Goal: Task Accomplishment & Management: Complete application form

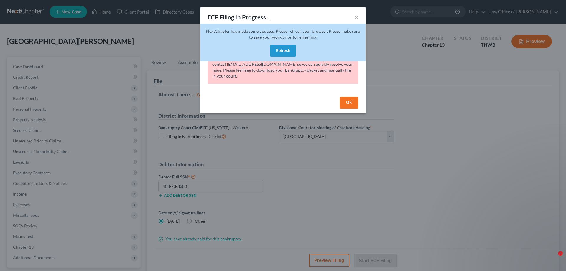
select select "1"
click at [287, 51] on button "Refresh" at bounding box center [283, 51] width 26 height 12
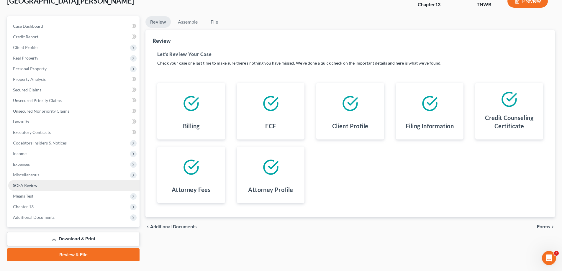
scroll to position [53, 0]
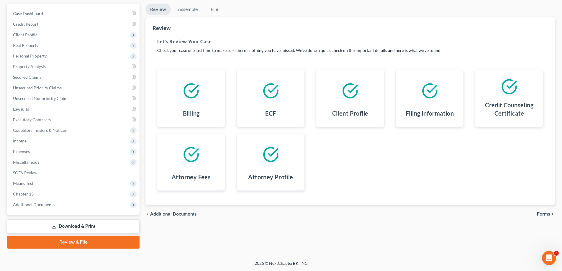
click at [78, 224] on link "Download & Print" at bounding box center [73, 226] width 132 height 14
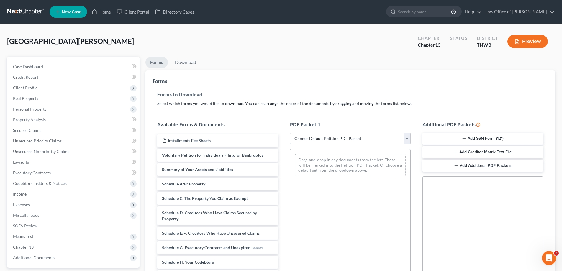
click at [409, 138] on select "Choose Default Petition PDF Packet Complete Bankruptcy Petition (all forms and …" at bounding box center [350, 139] width 121 height 12
click at [290, 133] on select "Choose Default Petition PDF Packet Complete Bankruptcy Petition (all forms and …" at bounding box center [350, 139] width 121 height 12
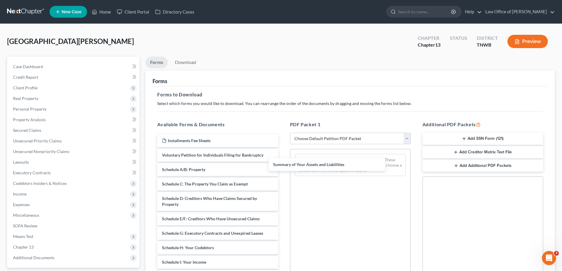
drag, startPoint x: 222, startPoint y: 169, endPoint x: 324, endPoint y: 164, distance: 102.5
click at [283, 163] on div "Summary of Your Assets and Liabilities Installments Fee Sheets Voluntary Petiti…" at bounding box center [217, 265] width 130 height 262
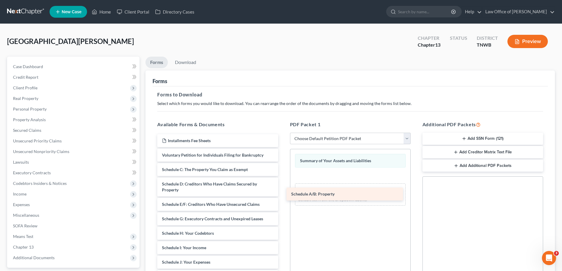
drag, startPoint x: 211, startPoint y: 168, endPoint x: 340, endPoint y: 192, distance: 131.5
click at [283, 192] on div "Schedule A/B: Property Installments Fee Sheets Voluntary Petition for Individua…" at bounding box center [217, 257] width 130 height 247
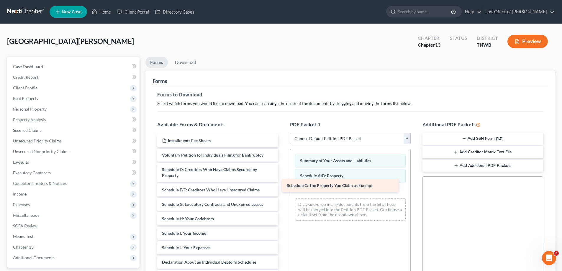
drag, startPoint x: 231, startPoint y: 170, endPoint x: 355, endPoint y: 186, distance: 125.5
click at [283, 186] on div "Schedule C: The Property You Claim as Exempt Installments Fee Sheets Voluntary …" at bounding box center [217, 250] width 130 height 233
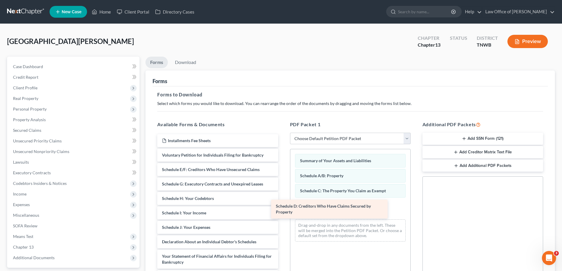
drag, startPoint x: 229, startPoint y: 173, endPoint x: 341, endPoint y: 208, distance: 117.6
click at [283, 209] on div "Schedule D: Creditors Who Have Claims Secured by Property Installments Fee Shee…" at bounding box center [217, 240] width 130 height 213
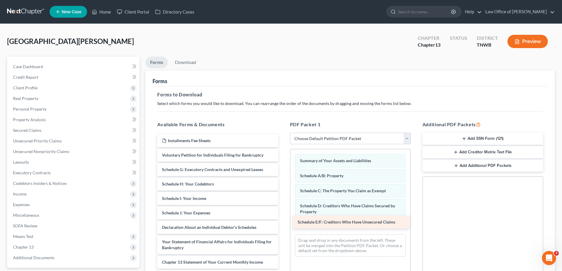
drag, startPoint x: 223, startPoint y: 168, endPoint x: 358, endPoint y: 220, distance: 145.5
click at [283, 220] on div "Schedule E/F: Creditors Who Have Unsecured Claims Installments Fee Sheets Volun…" at bounding box center [217, 233] width 130 height 198
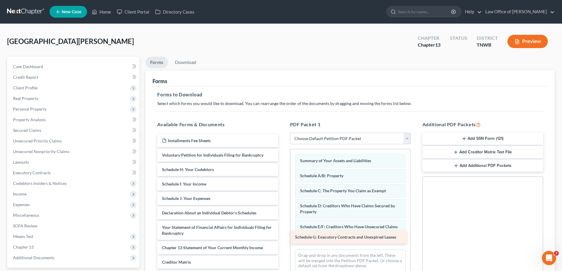
drag, startPoint x: 234, startPoint y: 169, endPoint x: 367, endPoint y: 237, distance: 149.2
click at [283, 237] on div "Schedule G: Executory Contracts and Unexpired Leases Installments Fee Sheets Vo…" at bounding box center [217, 226] width 130 height 184
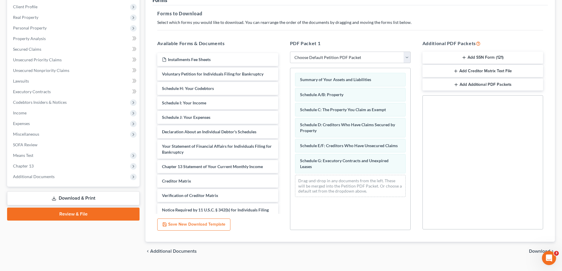
scroll to position [88, 0]
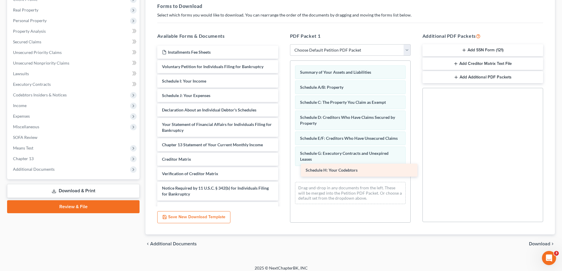
drag, startPoint x: 201, startPoint y: 81, endPoint x: 343, endPoint y: 170, distance: 167.6
click at [283, 170] on div "Schedule H: Your Codebtors Installments Fee Sheets Voluntary Petition for Indiv…" at bounding box center [217, 130] width 130 height 169
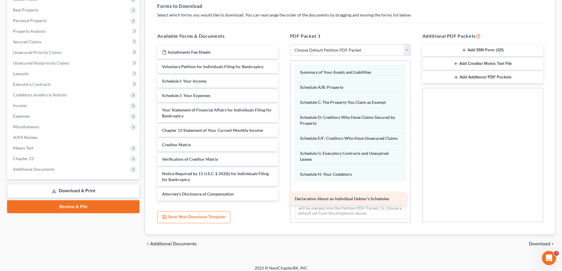
drag, startPoint x: 209, startPoint y: 109, endPoint x: 343, endPoint y: 198, distance: 160.4
click at [283, 198] on div "Declaration About an Individual Debtor's Schedules Installments Fee Sheets Volu…" at bounding box center [217, 123] width 130 height 155
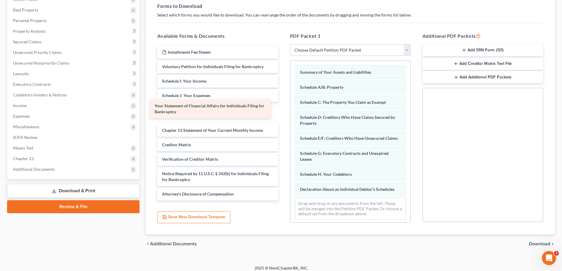
drag, startPoint x: 234, startPoint y: 113, endPoint x: 227, endPoint y: 109, distance: 8.5
click at [227, 109] on div "Your Statement of Financial Affairs for Individuals Filing for Bankruptcy Insta…" at bounding box center [217, 123] width 130 height 155
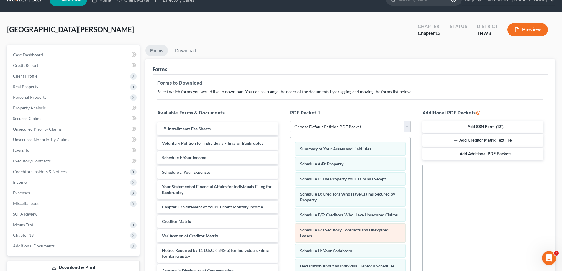
scroll to position [0, 0]
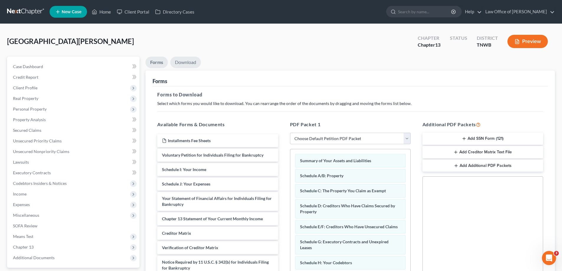
click at [192, 61] on link "Download" at bounding box center [185, 63] width 31 height 12
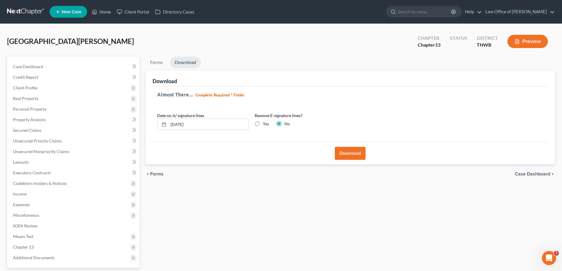
click at [351, 151] on button "Download" at bounding box center [350, 153] width 31 height 13
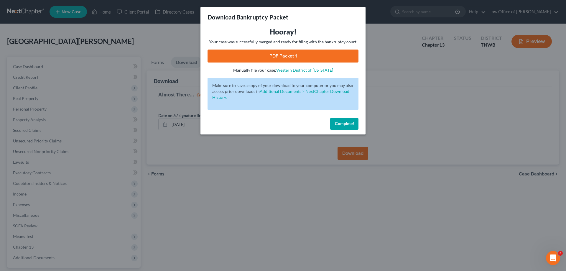
click at [329, 56] on link "PDF Packet 1" at bounding box center [283, 56] width 151 height 13
click at [308, 54] on link "PDF Packet 1" at bounding box center [283, 56] width 151 height 13
click at [345, 122] on span "Complete!" at bounding box center [344, 123] width 19 height 5
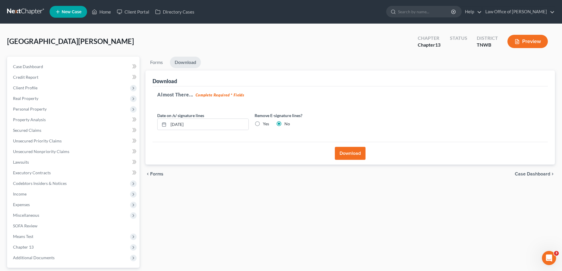
click at [348, 150] on button "Download" at bounding box center [350, 153] width 31 height 13
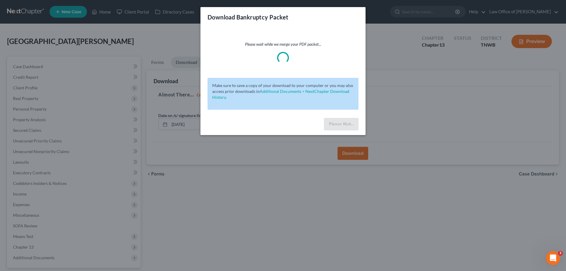
click at [118, 91] on div "Download Bankruptcy Packet Please wait while we merge your PDF packet... Make s…" at bounding box center [283, 135] width 566 height 271
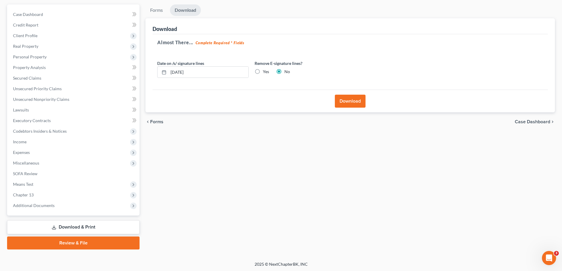
scroll to position [53, 0]
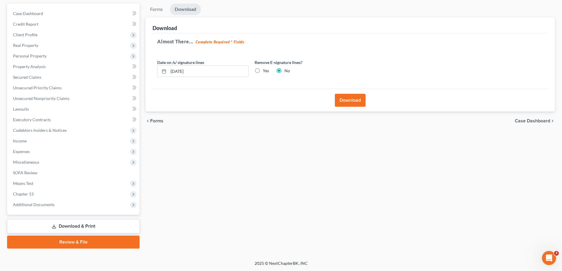
click at [79, 243] on link "Review & File" at bounding box center [73, 242] width 132 height 13
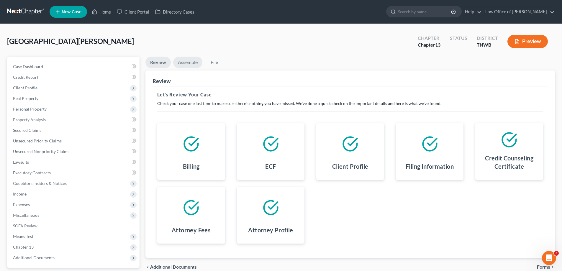
click at [188, 63] on link "Assemble" at bounding box center [187, 63] width 29 height 12
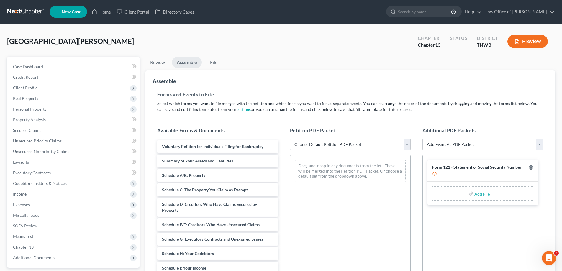
click at [407, 141] on select "Choose Default Petition PDF Packet Emergency Filing (Voluntary Petition and Cre…" at bounding box center [350, 145] width 121 height 12
select select "2"
click at [290, 139] on select "Choose Default Petition PDF Packet Emergency Filing (Voluntary Petition and Cre…" at bounding box center [350, 145] width 121 height 12
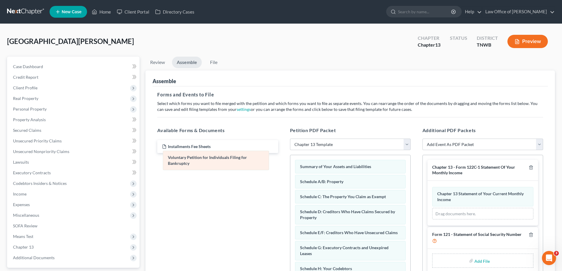
drag, startPoint x: 350, startPoint y: 167, endPoint x: 216, endPoint y: 157, distance: 134.2
click at [213, 62] on link "File" at bounding box center [213, 63] width 19 height 12
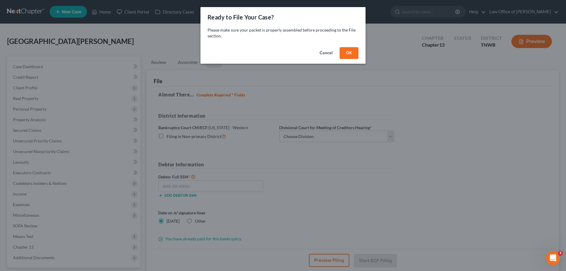
click at [346, 52] on button "OK" at bounding box center [349, 53] width 19 height 12
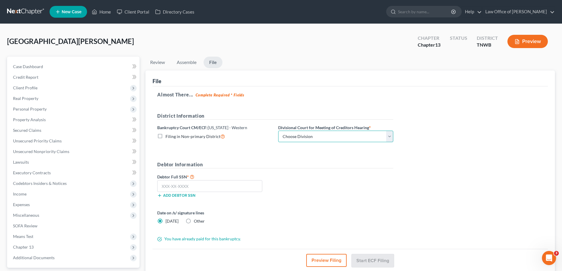
click at [391, 136] on select "Choose Division Jackson Memphis" at bounding box center [335, 137] width 115 height 12
select select "1"
click at [278, 131] on select "Choose Division Jackson Memphis" at bounding box center [335, 137] width 115 height 12
click at [209, 188] on input "text" at bounding box center [209, 186] width 105 height 12
click at [215, 183] on input "text" at bounding box center [209, 186] width 105 height 12
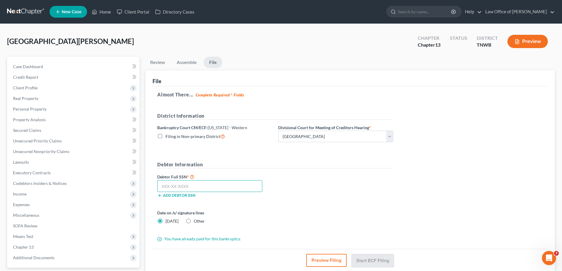
type input "4"
type input "408-73-8380"
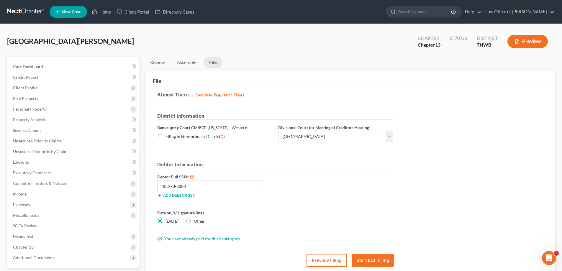
click at [316, 55] on div "Middleton, Kierra Upgraded Chapter Chapter 13 Status District TNWB Preview" at bounding box center [281, 44] width 548 height 26
click at [366, 257] on button "Start ECF Filing" at bounding box center [373, 260] width 42 height 13
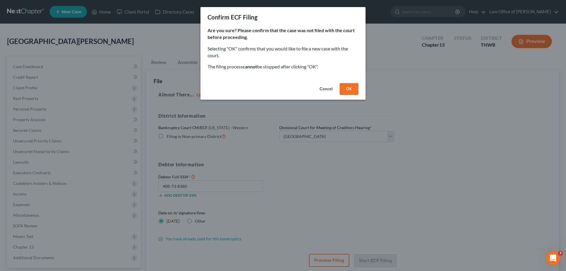
click at [351, 89] on button "OK" at bounding box center [349, 89] width 19 height 12
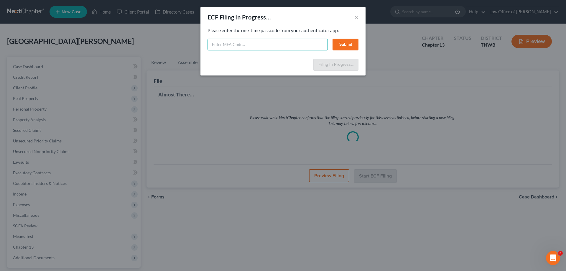
drag, startPoint x: 232, startPoint y: 47, endPoint x: 232, endPoint y: 45, distance: 3.1
click at [232, 45] on input "text" at bounding box center [268, 45] width 120 height 12
type input "602418"
click at [342, 40] on button "Submit" at bounding box center [346, 45] width 26 height 12
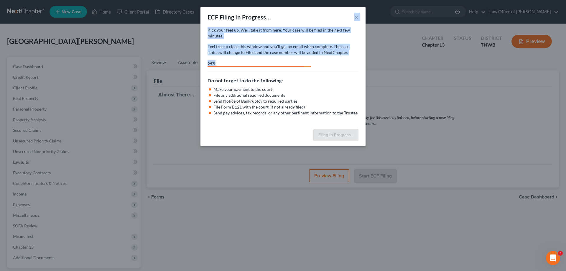
drag, startPoint x: 295, startPoint y: 14, endPoint x: 300, endPoint y: 68, distance: 53.9
click at [297, 68] on div "ECF Filing In Progress... × Kick your feet up. We’ll take it from here. Your ca…" at bounding box center [283, 76] width 165 height 139
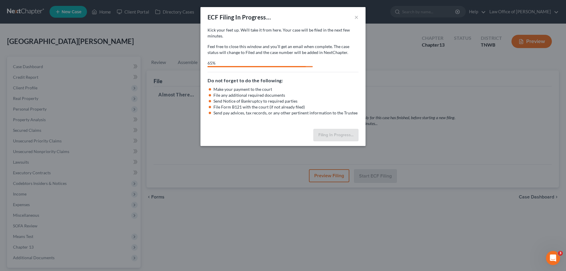
click at [422, 86] on div "ECF Filing In Progress... × Kick your feet up. We’ll take it from here. Your ca…" at bounding box center [283, 135] width 566 height 271
select select "1"
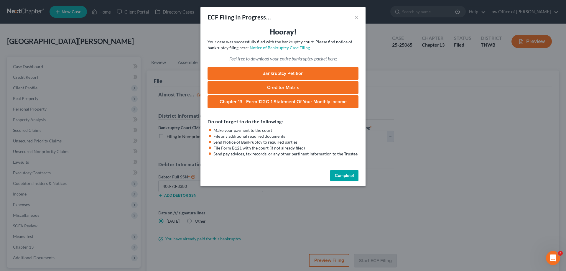
click at [349, 178] on button "Complete!" at bounding box center [344, 176] width 28 height 12
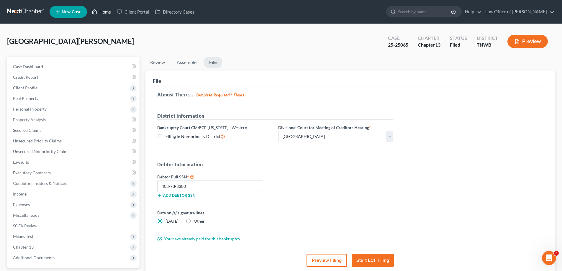
click at [104, 10] on link "Home" at bounding box center [101, 11] width 25 height 11
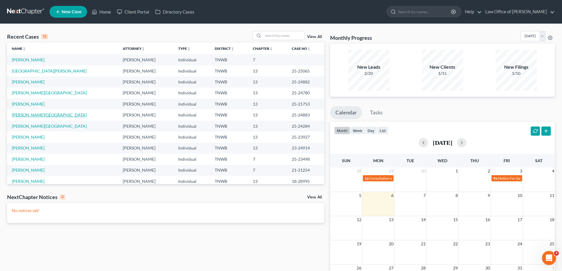
click at [27, 116] on link "Shannon, Victoria" at bounding box center [49, 114] width 75 height 5
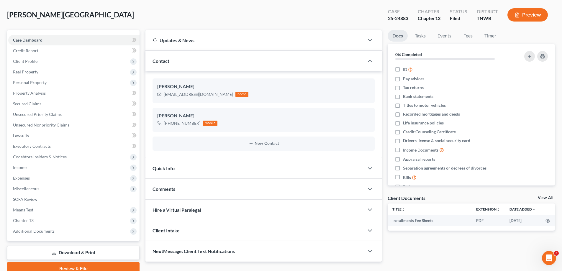
scroll to position [53, 0]
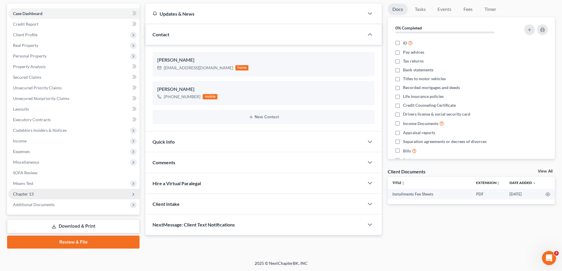
click at [29, 194] on span "Chapter 13" at bounding box center [23, 193] width 21 height 5
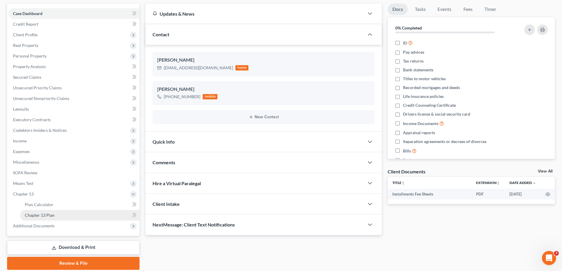
click at [40, 215] on span "Chapter 13 Plan" at bounding box center [40, 215] width 30 height 5
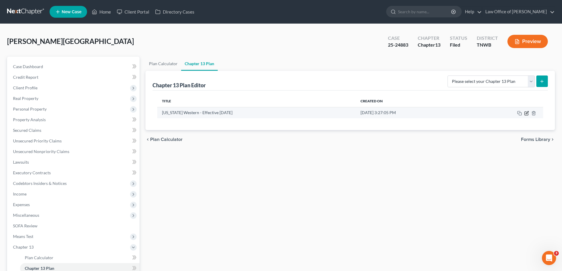
click at [527, 113] on icon "button" at bounding box center [527, 112] width 3 height 3
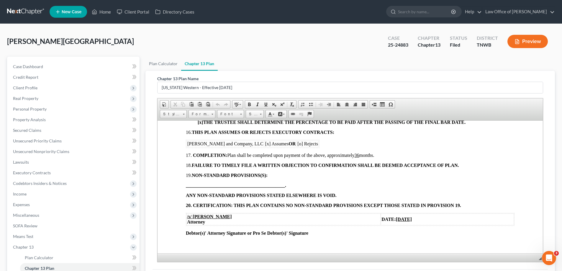
scroll to position [613, 0]
